Goal: Task Accomplishment & Management: Use online tool/utility

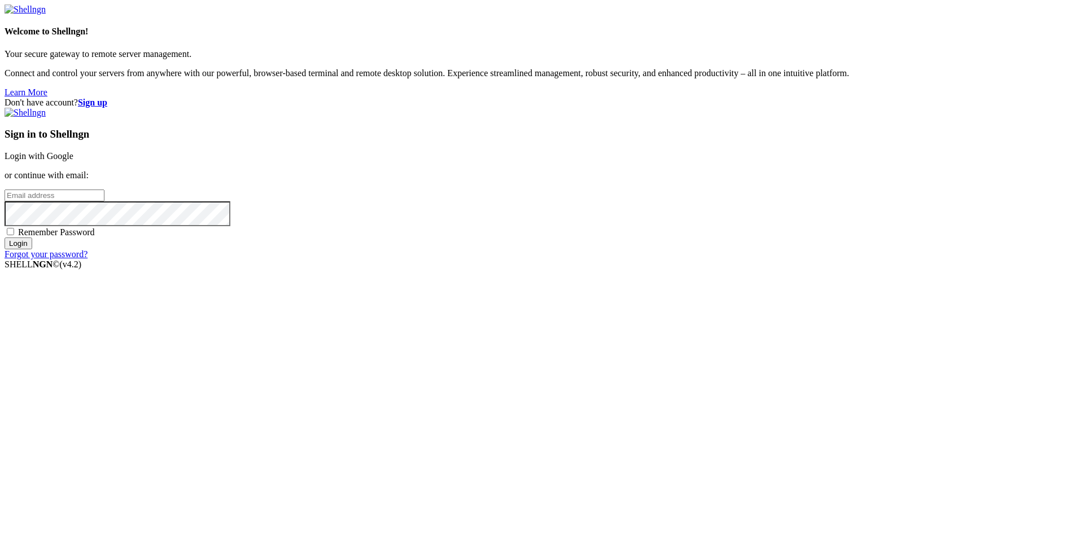
click at [104, 202] on input "email" at bounding box center [55, 196] width 100 height 12
type input "[EMAIL_ADDRESS][DOMAIN_NAME]"
click at [5, 238] on input "Login" at bounding box center [19, 244] width 28 height 12
click at [5, 248] on input "Login" at bounding box center [19, 254] width 28 height 12
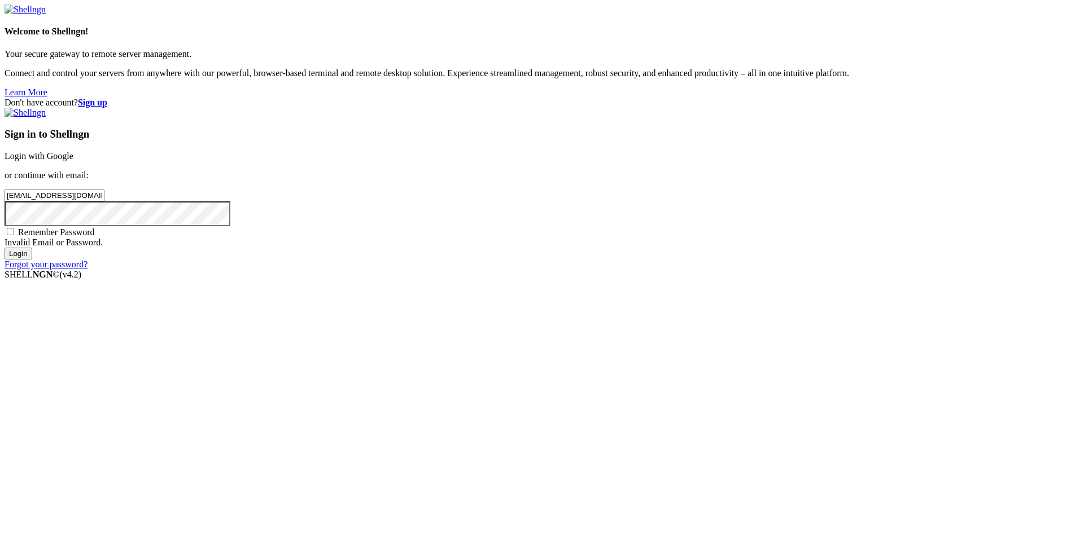
click at [5, 248] on input "Login" at bounding box center [19, 254] width 28 height 12
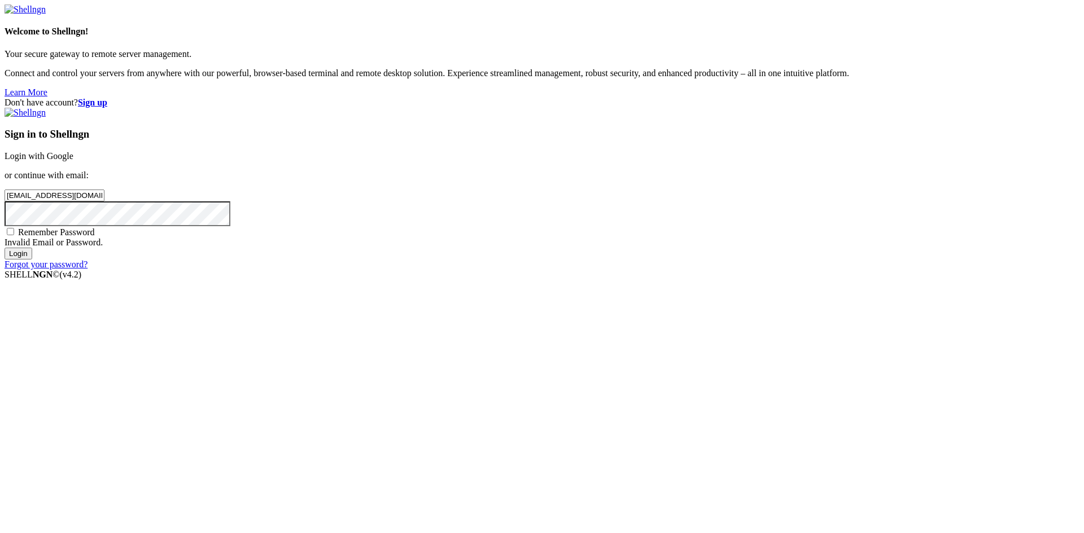
click at [5, 248] on input "Login" at bounding box center [19, 254] width 28 height 12
click at [104, 202] on input "[EMAIL_ADDRESS][DOMAIN_NAME]" at bounding box center [55, 196] width 100 height 12
click at [501, 270] on div "Don't have account? Sign up Sign in to Shellngn Login with Google or continue w…" at bounding box center [542, 184] width 1075 height 172
click at [5, 248] on input "Login" at bounding box center [19, 254] width 28 height 12
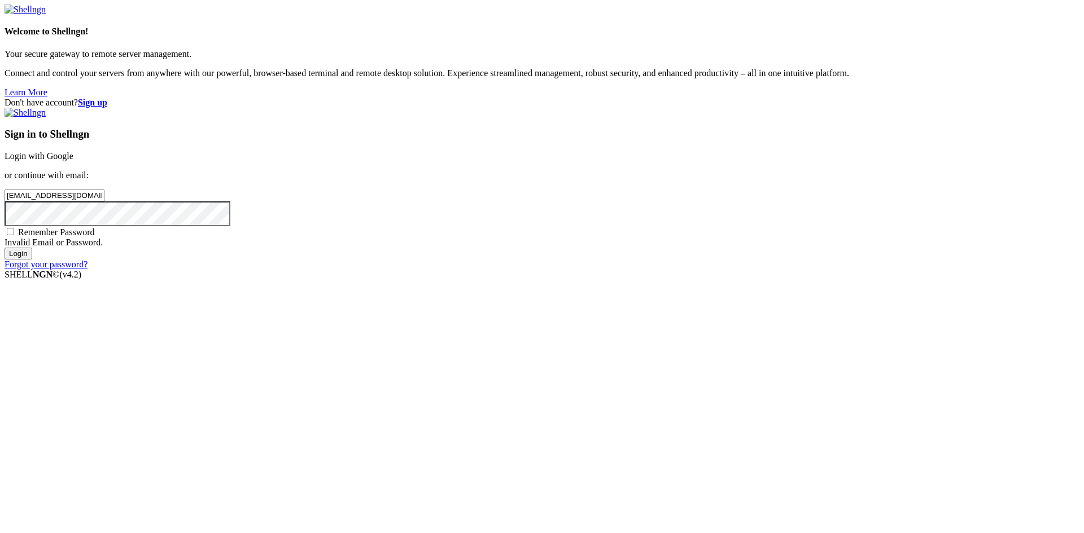
click at [5, 248] on input "Login" at bounding box center [19, 254] width 28 height 12
drag, startPoint x: 707, startPoint y: 240, endPoint x: 655, endPoint y: 239, distance: 51.4
click at [104, 202] on input "[EMAIL_ADDRESS][DOMAIN_NAME]" at bounding box center [55, 196] width 100 height 12
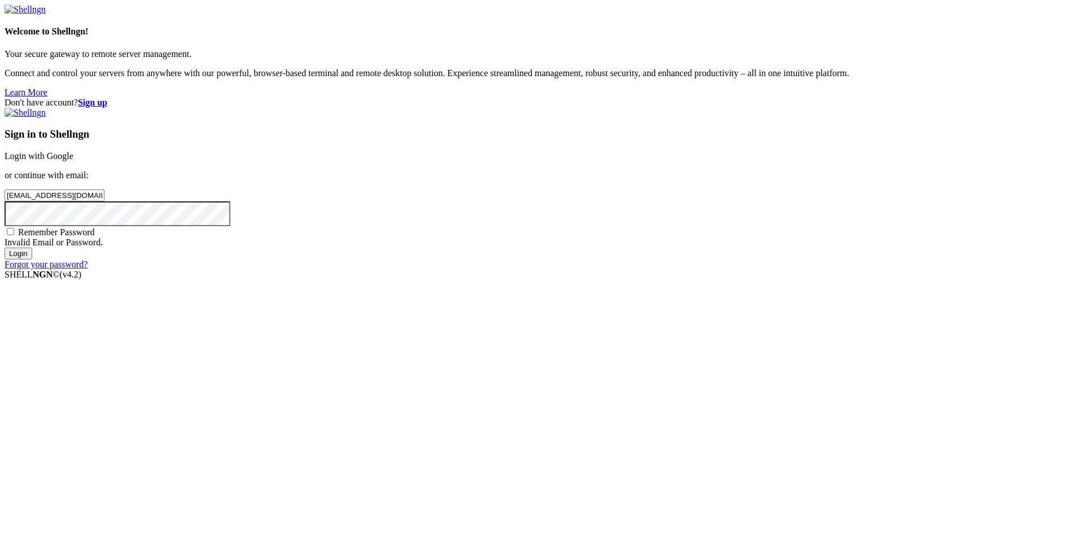
click at [73, 161] on link "Login with Google" at bounding box center [39, 156] width 69 height 10
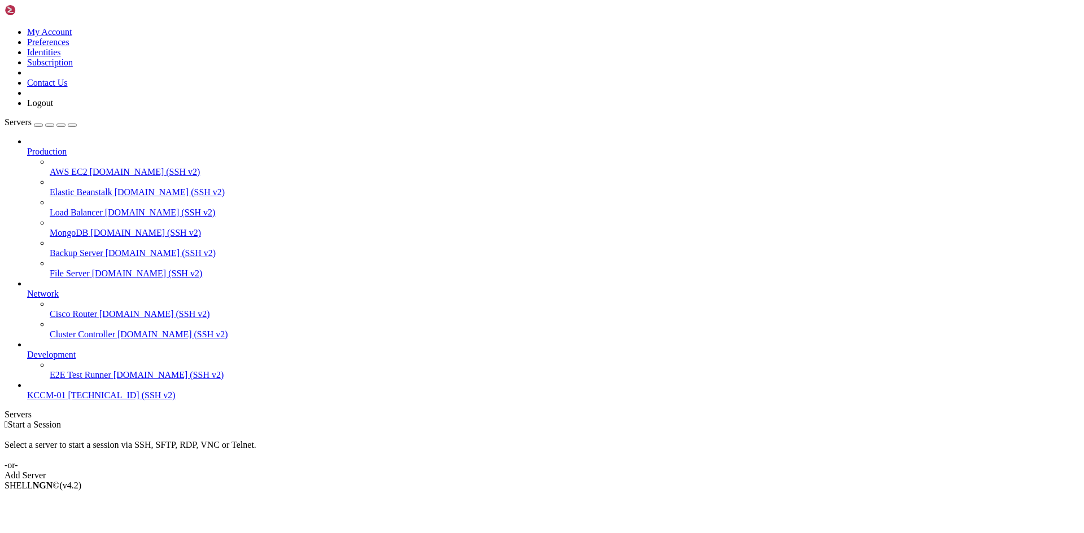
click at [65, 400] on span "KCCM-01" at bounding box center [46, 396] width 38 height 10
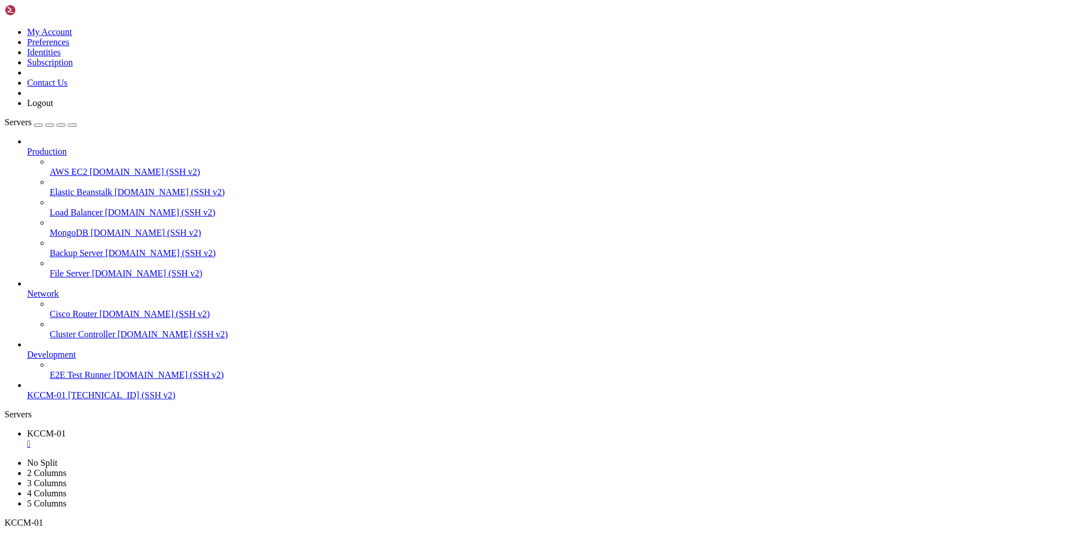
scroll to position [270985, 0]
click at [71, 167] on span "AWS EC2" at bounding box center [69, 172] width 38 height 10
click at [87, 309] on span "Cisco Router" at bounding box center [73, 314] width 47 height 10
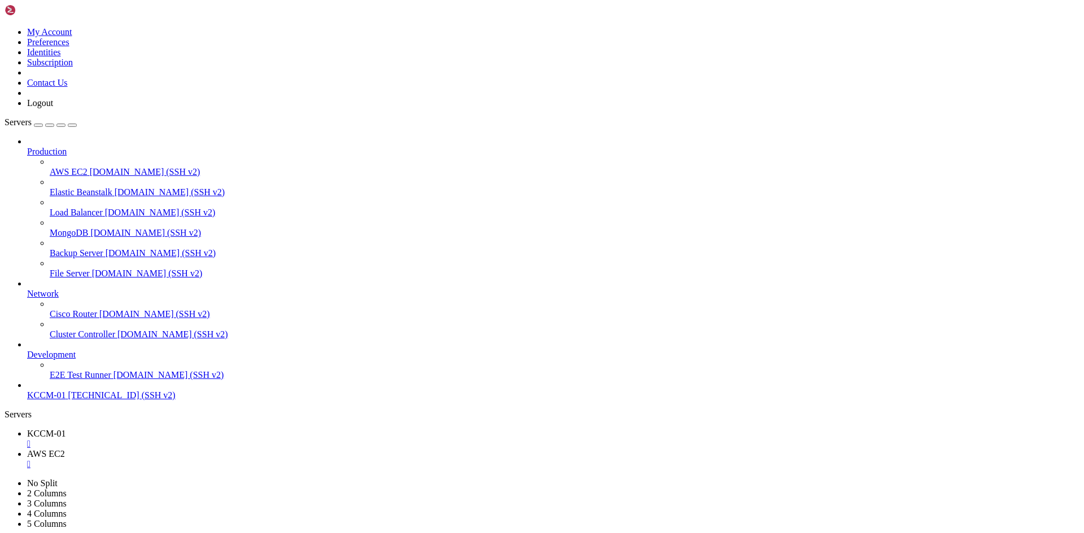
click at [87, 309] on span "Cisco Router" at bounding box center [73, 314] width 47 height 10
